Goal: Transaction & Acquisition: Purchase product/service

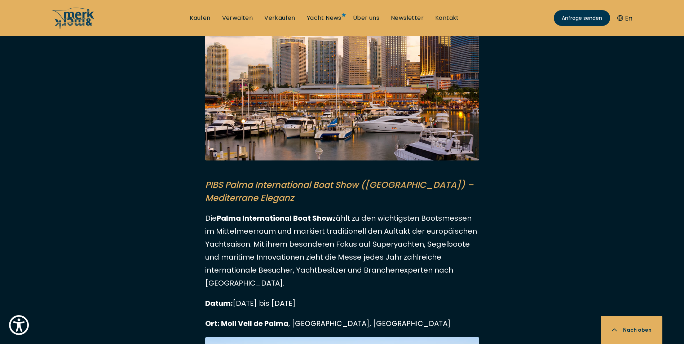
scroll to position [1514, 0]
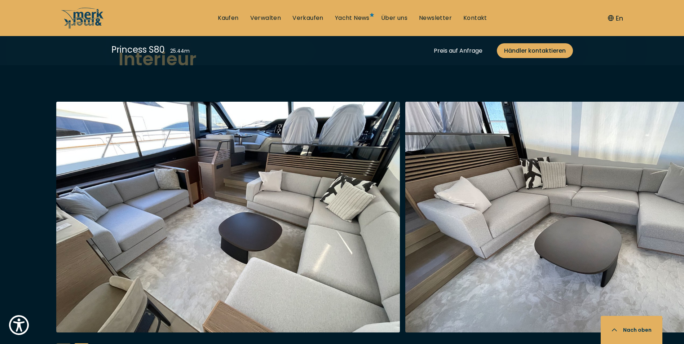
scroll to position [1370, 0]
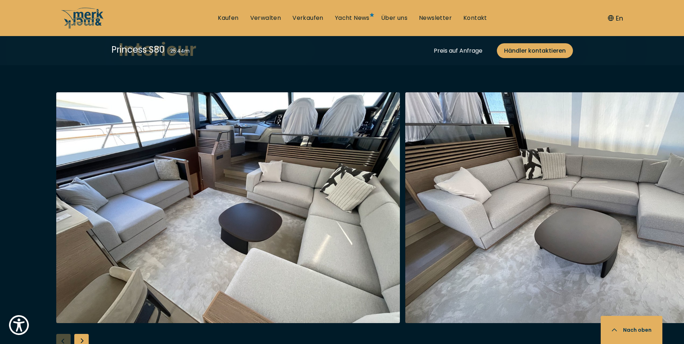
click at [84, 334] on div "Next slide" at bounding box center [81, 341] width 14 height 14
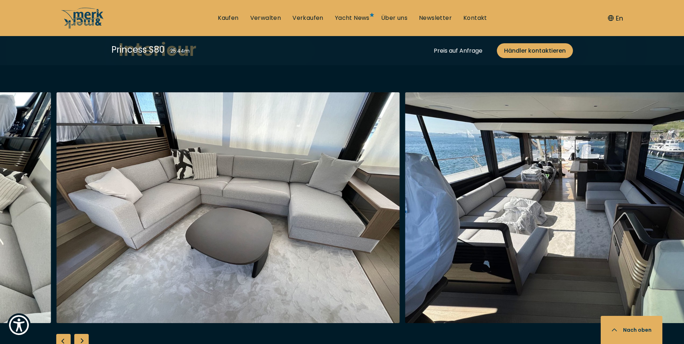
click at [84, 334] on div "Next slide" at bounding box center [81, 341] width 14 height 14
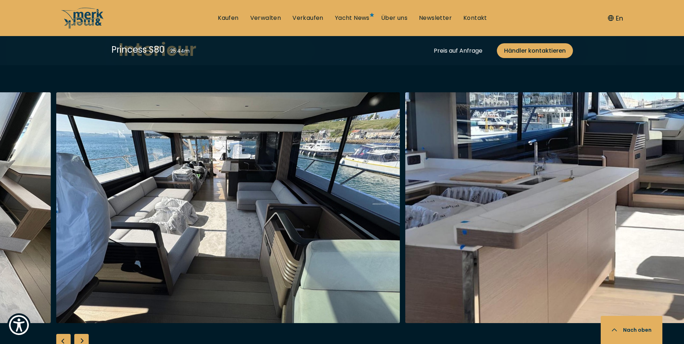
click at [84, 334] on div "Next slide" at bounding box center [81, 341] width 14 height 14
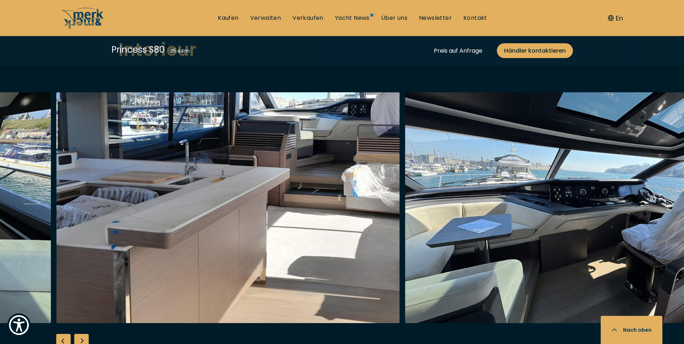
click at [84, 334] on div "Next slide" at bounding box center [81, 341] width 14 height 14
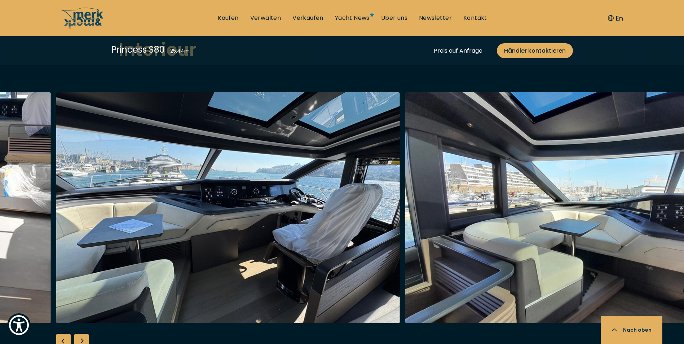
click at [84, 334] on div "Next slide" at bounding box center [81, 341] width 14 height 14
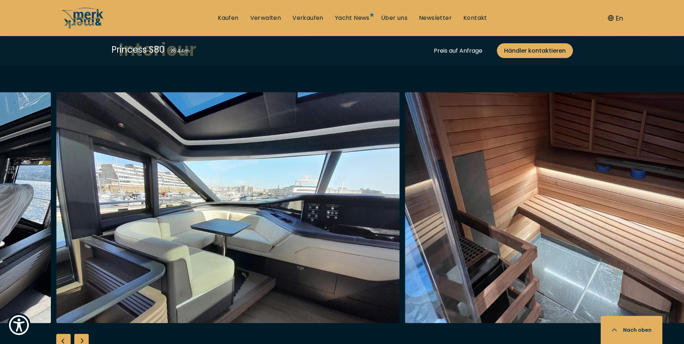
click at [84, 334] on div "Next slide" at bounding box center [81, 341] width 14 height 14
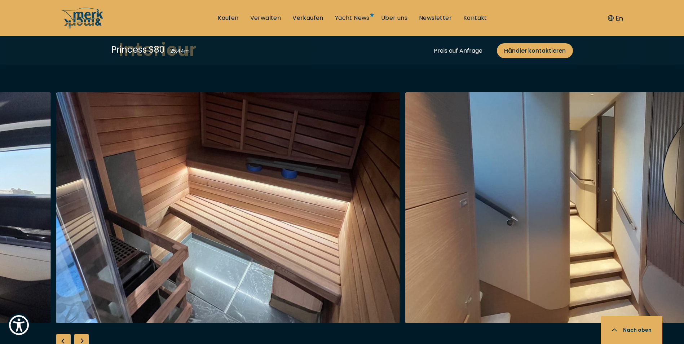
click at [84, 334] on div "Next slide" at bounding box center [81, 341] width 14 height 14
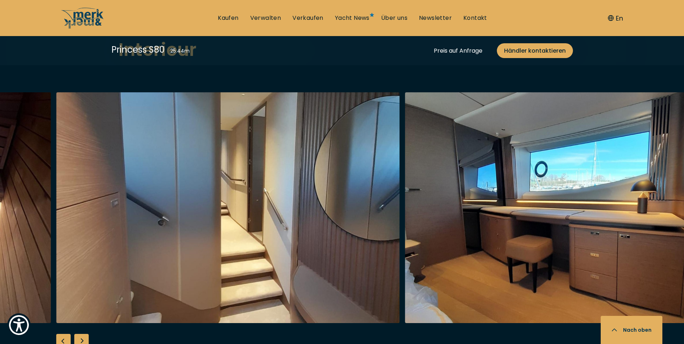
click at [64, 334] on div "Previous slide" at bounding box center [63, 341] width 14 height 14
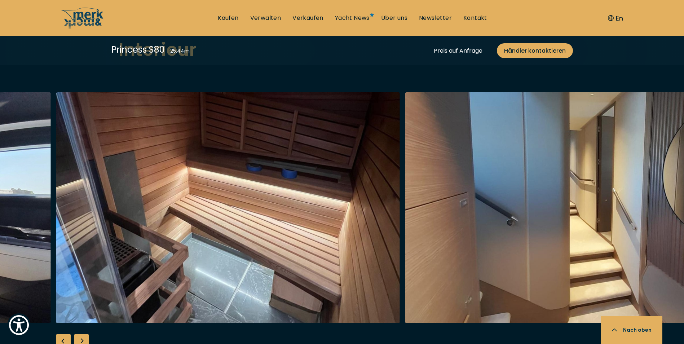
click at [80, 334] on div "Next slide" at bounding box center [81, 341] width 14 height 14
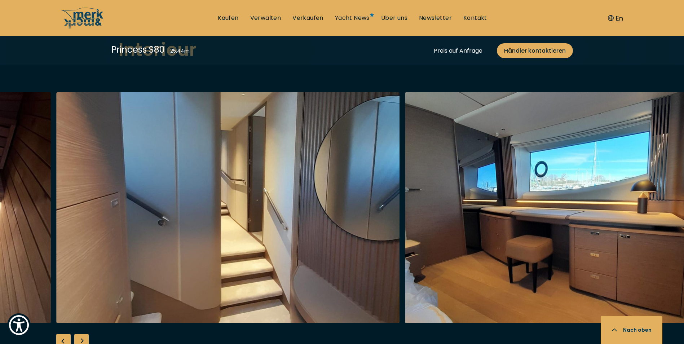
click at [87, 334] on div "Next slide" at bounding box center [81, 341] width 14 height 14
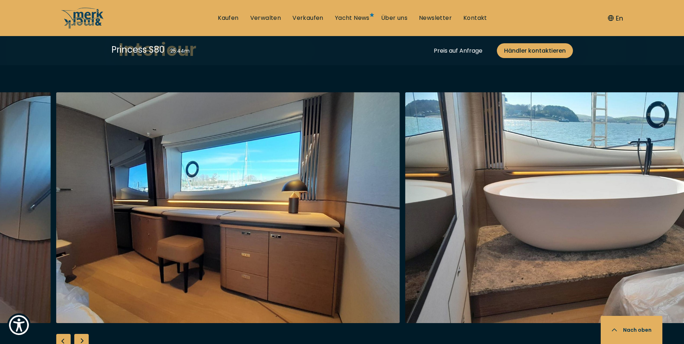
click at [87, 334] on div "Next slide" at bounding box center [81, 341] width 14 height 14
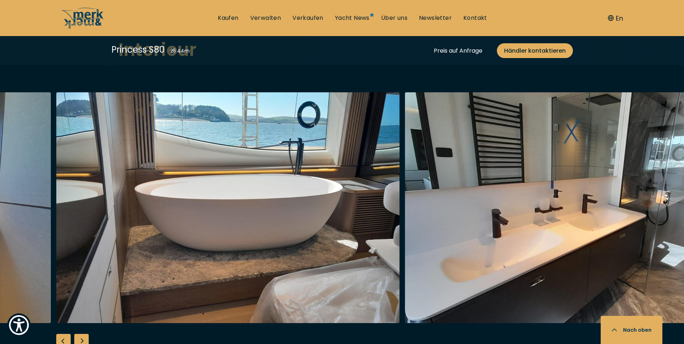
click at [87, 334] on div "Next slide" at bounding box center [81, 341] width 14 height 14
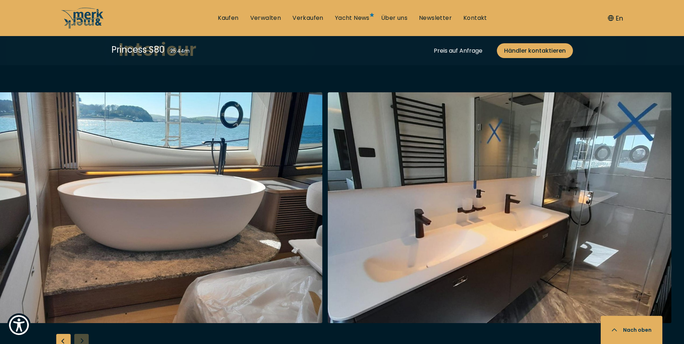
click at [87, 322] on div at bounding box center [342, 231] width 684 height 278
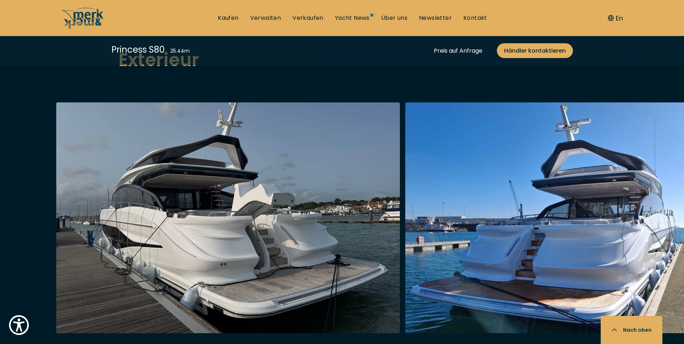
scroll to position [973, 0]
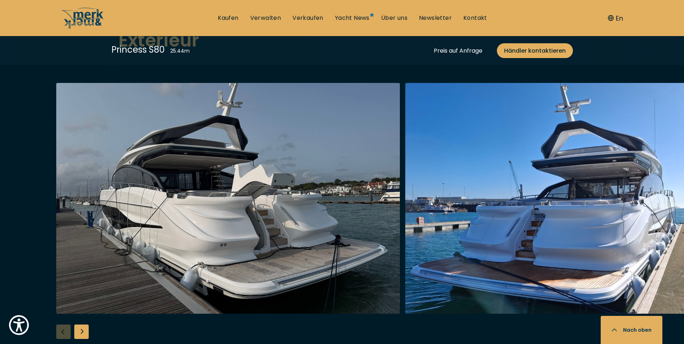
click at [78, 324] on div "Next slide" at bounding box center [81, 331] width 14 height 14
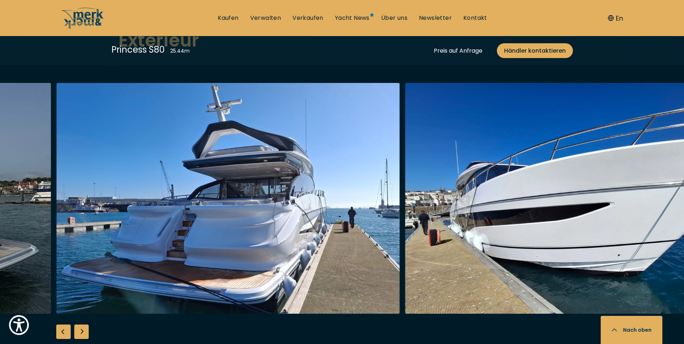
click at [79, 324] on div "Next slide" at bounding box center [81, 331] width 14 height 14
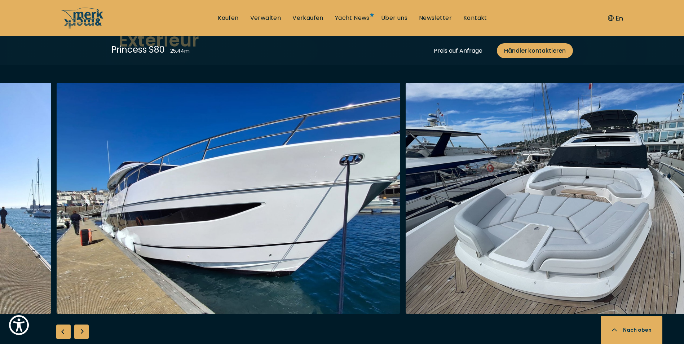
click at [81, 324] on div "Next slide" at bounding box center [81, 331] width 14 height 14
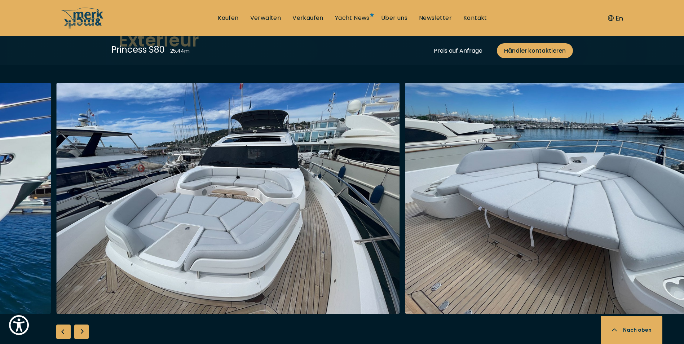
click at [85, 324] on div "Next slide" at bounding box center [81, 331] width 14 height 14
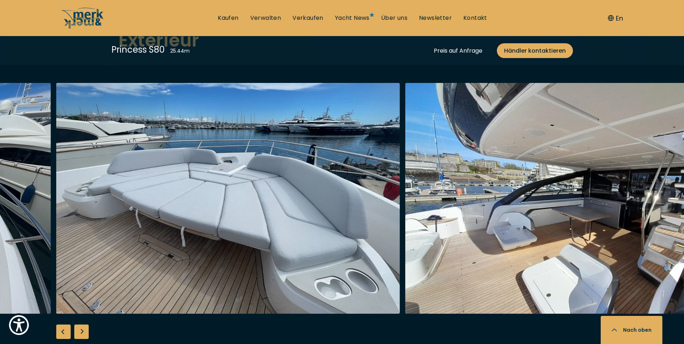
click at [85, 324] on div "Next slide" at bounding box center [81, 331] width 14 height 14
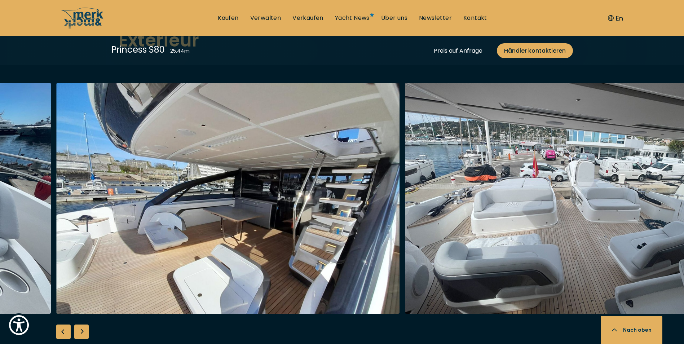
click at [86, 324] on div "Next slide" at bounding box center [81, 331] width 14 height 14
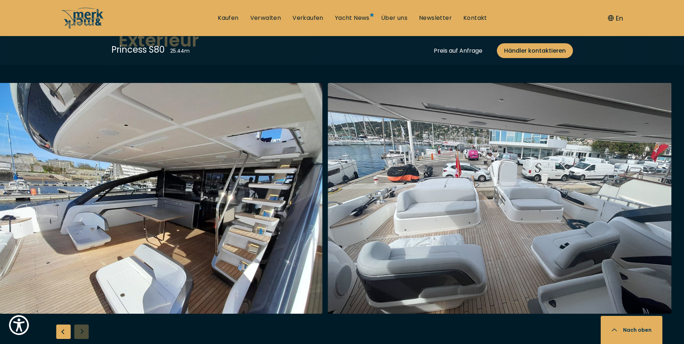
click at [85, 311] on div at bounding box center [342, 222] width 684 height 278
click at [225, 17] on link "Kaufen" at bounding box center [228, 18] width 21 height 8
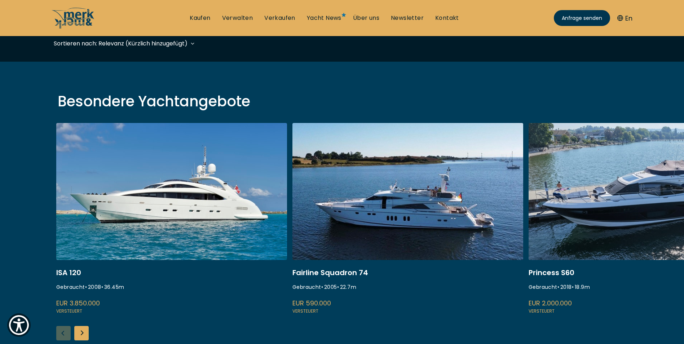
scroll to position [252, 0]
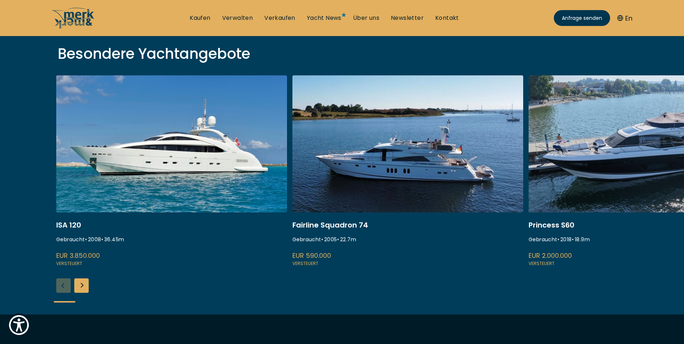
click at [407, 157] on link at bounding box center [407, 171] width 231 height 192
click at [403, 157] on link at bounding box center [407, 171] width 231 height 192
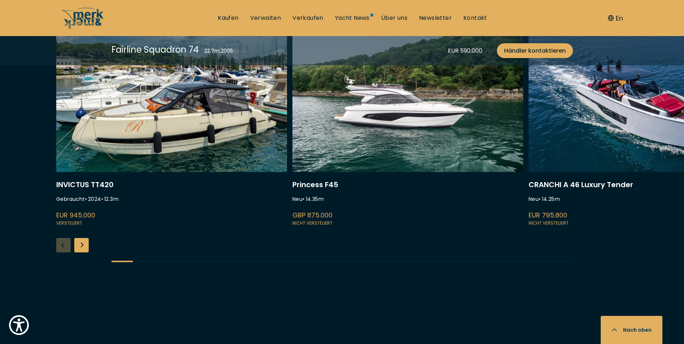
scroll to position [1334, 0]
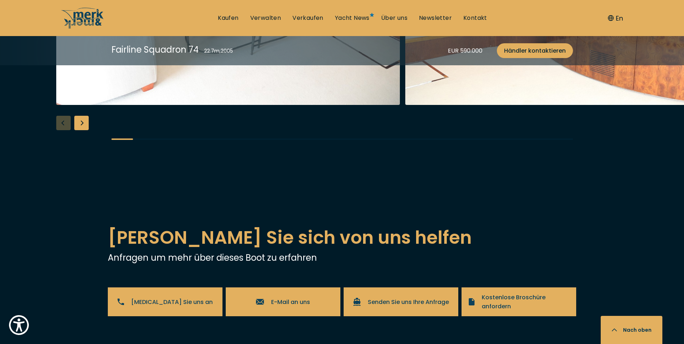
click at [79, 130] on div "Next slide" at bounding box center [81, 123] width 14 height 14
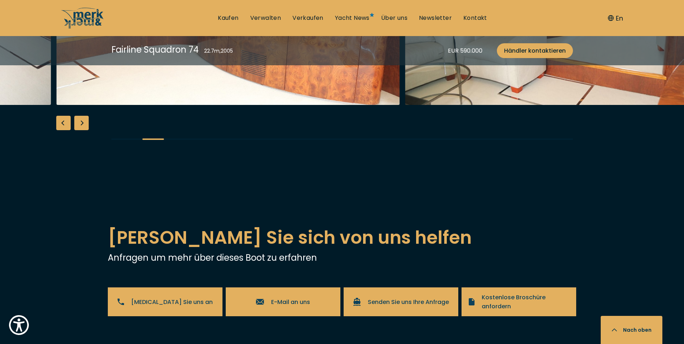
click at [82, 130] on div "Next slide" at bounding box center [81, 123] width 14 height 14
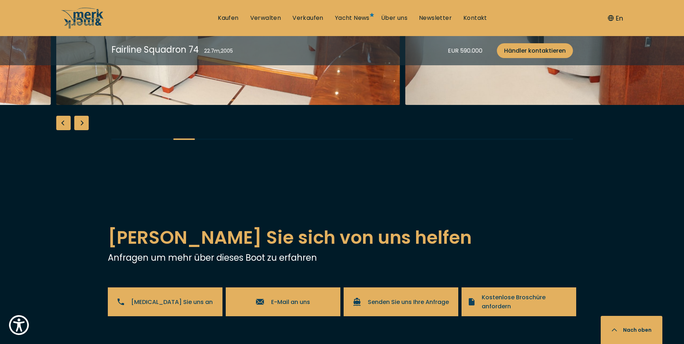
click at [82, 130] on div "Next slide" at bounding box center [81, 123] width 14 height 14
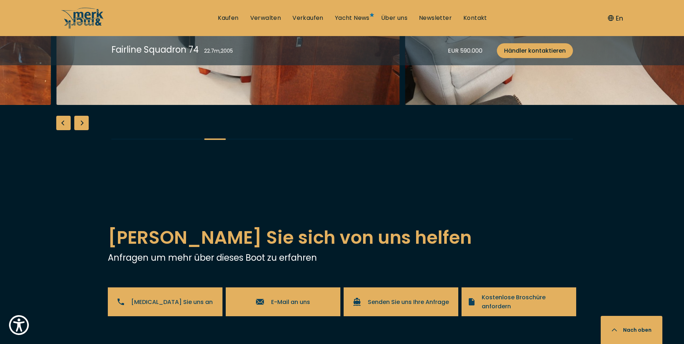
click at [82, 130] on div "Next slide" at bounding box center [81, 123] width 14 height 14
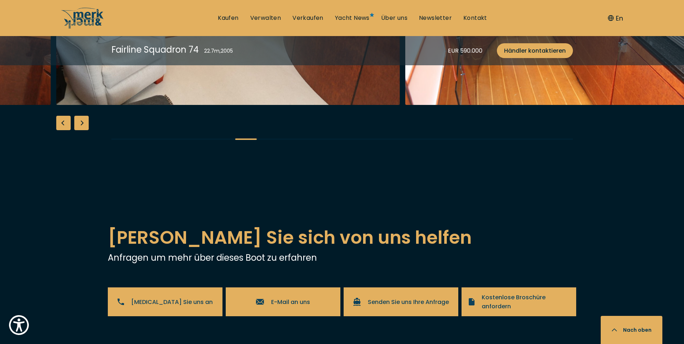
click at [82, 130] on div "Next slide" at bounding box center [81, 123] width 14 height 14
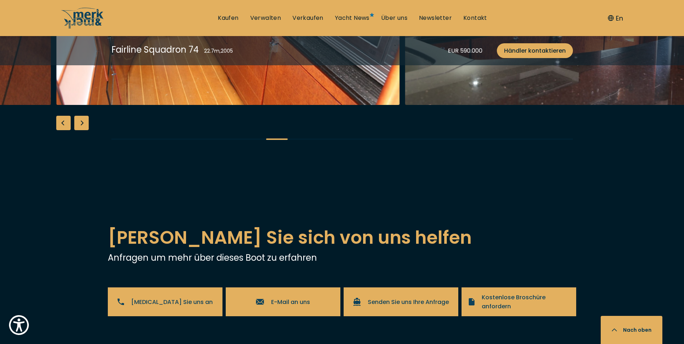
click at [82, 130] on div "Next slide" at bounding box center [81, 123] width 14 height 14
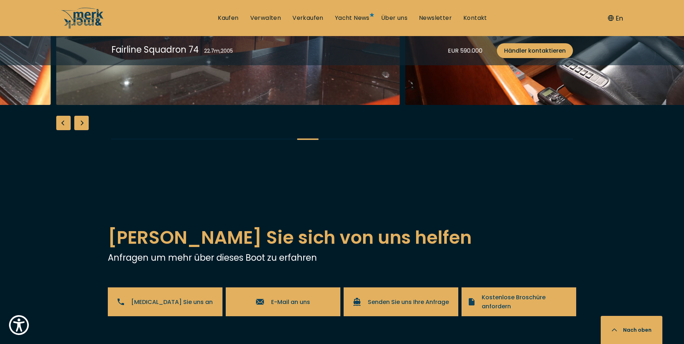
click at [82, 130] on div "Next slide" at bounding box center [81, 123] width 14 height 14
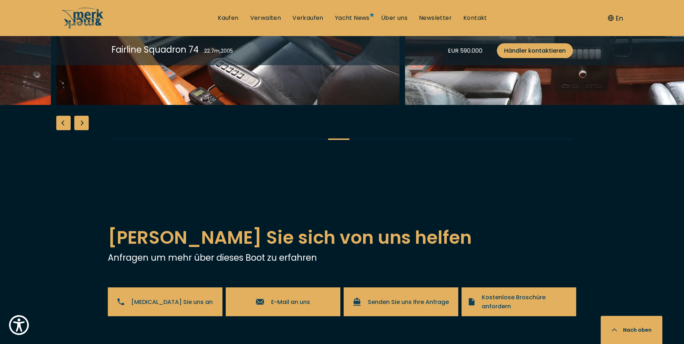
click at [82, 130] on div "Next slide" at bounding box center [81, 123] width 14 height 14
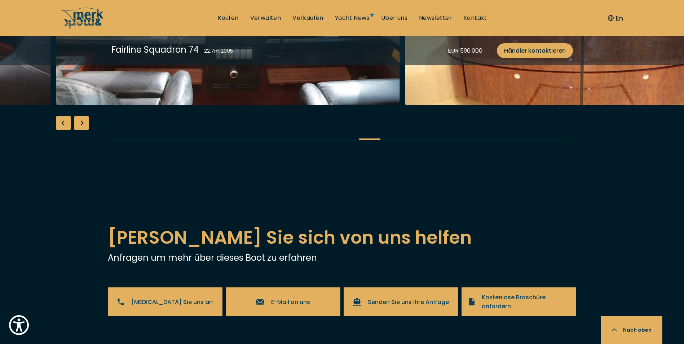
click at [82, 130] on div "Next slide" at bounding box center [81, 123] width 14 height 14
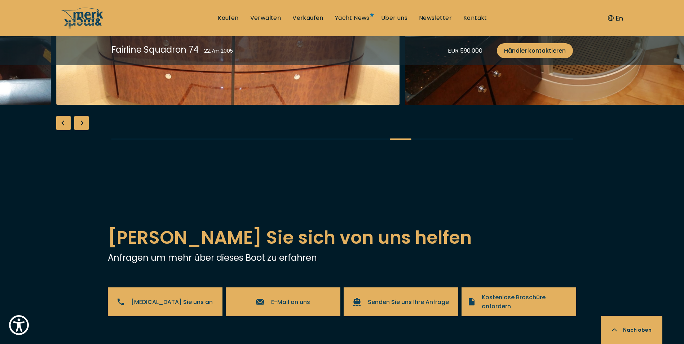
click at [82, 130] on div "Next slide" at bounding box center [81, 123] width 14 height 14
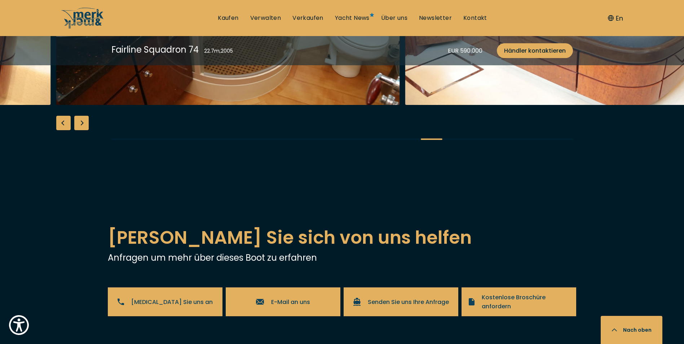
click at [82, 130] on div "Next slide" at bounding box center [81, 123] width 14 height 14
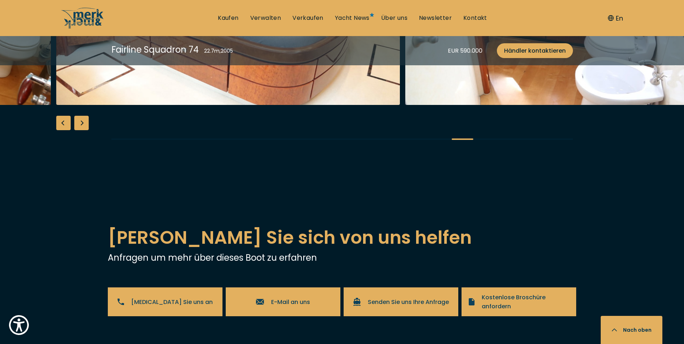
click at [82, 130] on div "Next slide" at bounding box center [81, 123] width 14 height 14
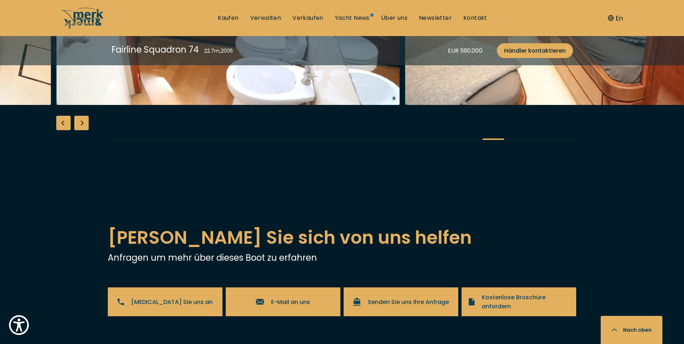
click at [82, 130] on div "Next slide" at bounding box center [81, 123] width 14 height 14
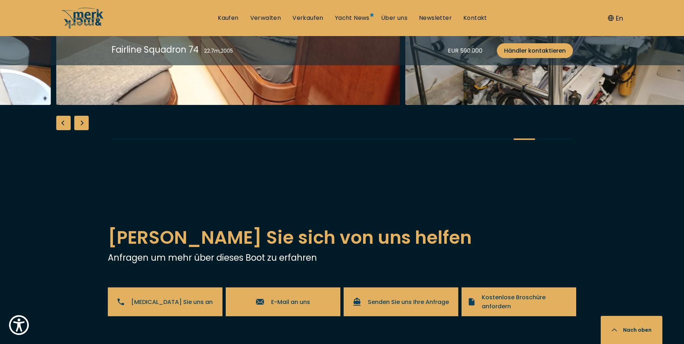
click at [82, 130] on div "Next slide" at bounding box center [81, 123] width 14 height 14
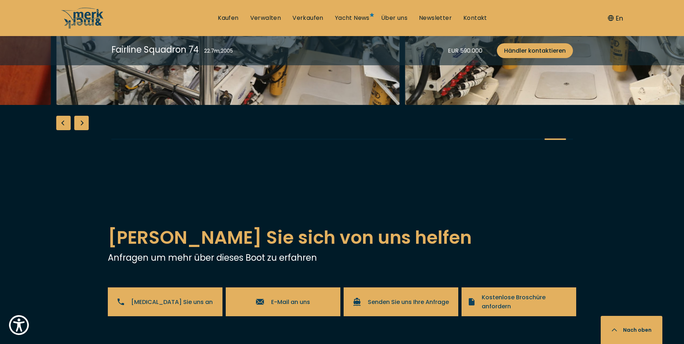
click at [82, 130] on div "Next slide" at bounding box center [81, 123] width 14 height 14
